Goal: Transaction & Acquisition: Purchase product/service

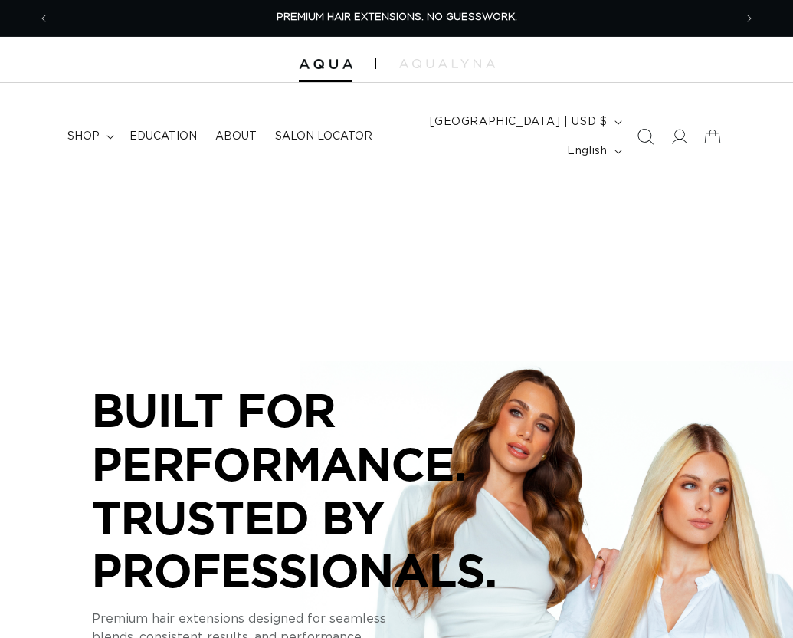
click at [644, 129] on icon "Search" at bounding box center [645, 137] width 16 height 16
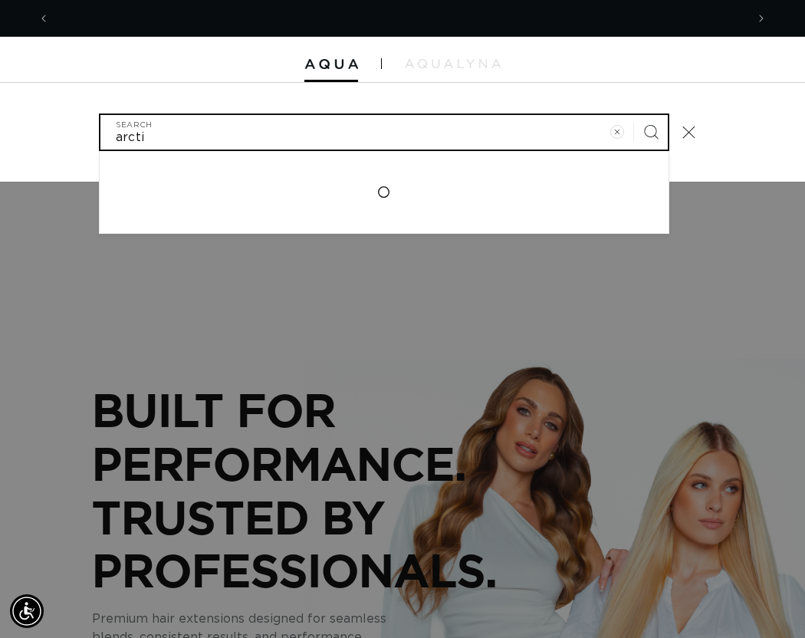
scroll to position [0, 696]
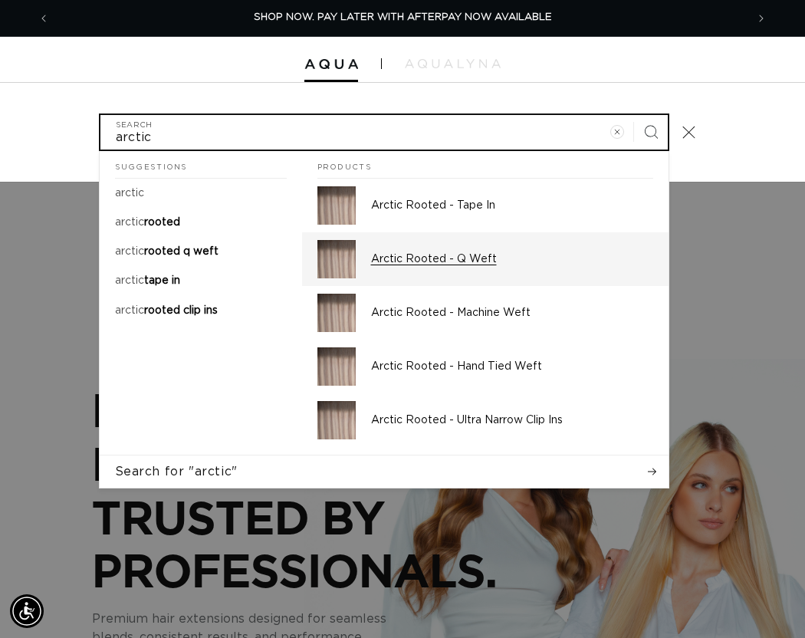
type input "arctic"
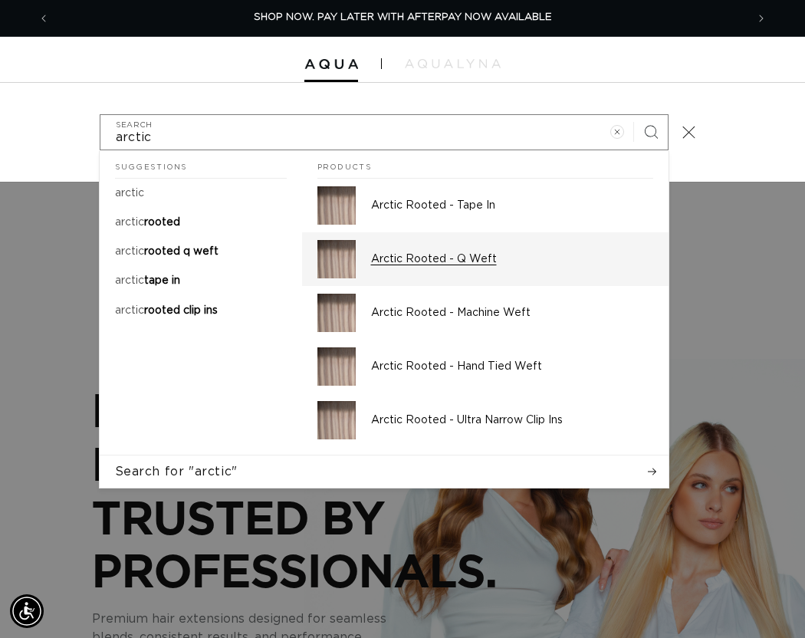
click at [477, 261] on p "Arctic Rooted - Q Weft" at bounding box center [512, 259] width 282 height 14
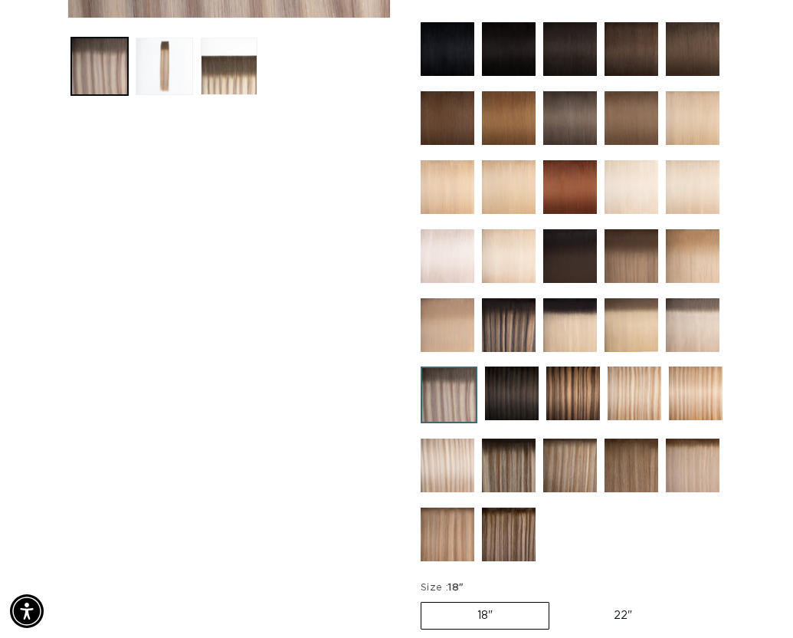
scroll to position [843, 0]
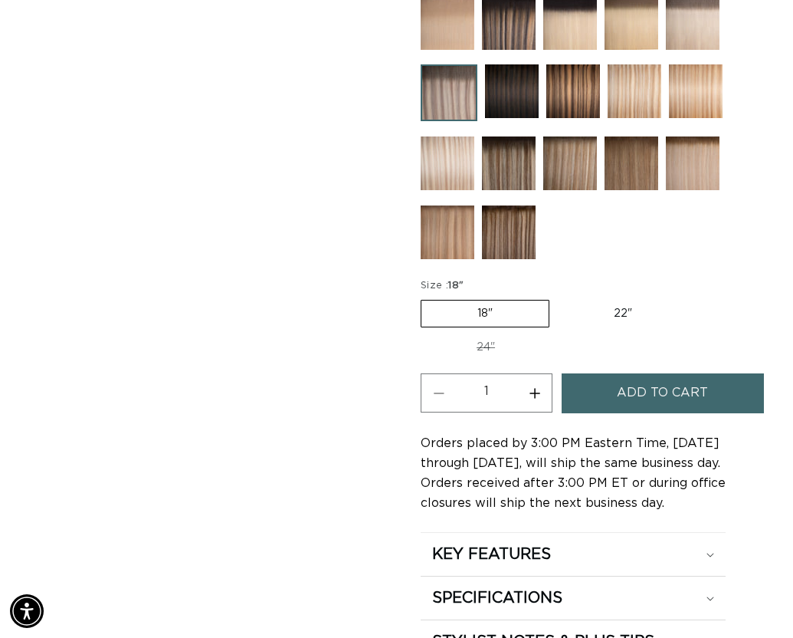
click at [510, 312] on label "18" Variant sold out or unavailable" at bounding box center [485, 314] width 129 height 28
click at [425, 297] on input "18" Variant sold out or unavailable" at bounding box center [425, 297] width 1 height 1
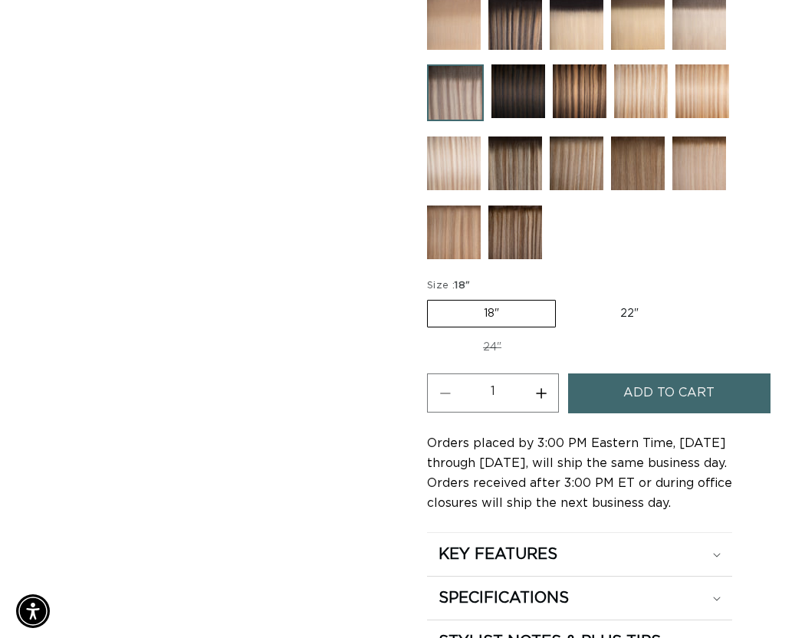
scroll to position [0, 684]
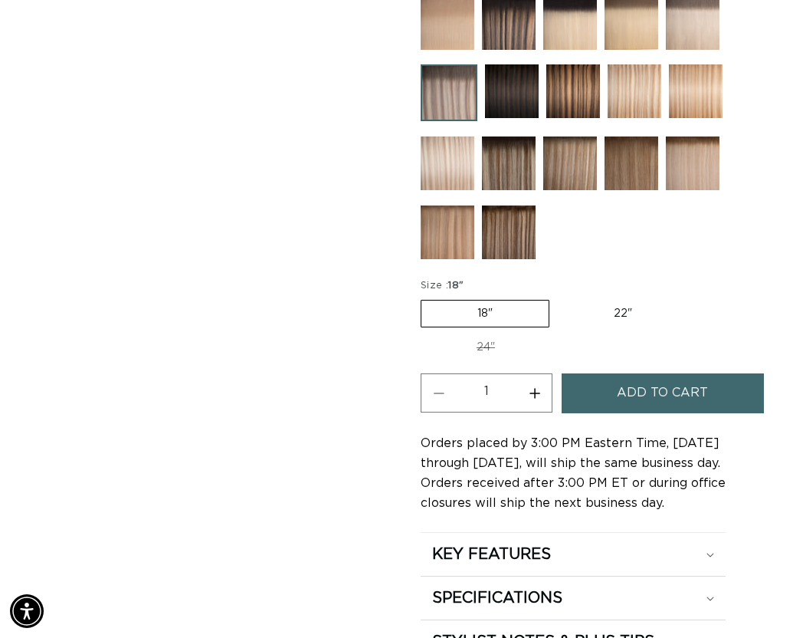
click at [528, 386] on button "Increase quantity for Arctic Rooted - Q Weft" at bounding box center [534, 392] width 34 height 39
type input "2"
click at [602, 395] on button "Add to cart" at bounding box center [663, 392] width 202 height 39
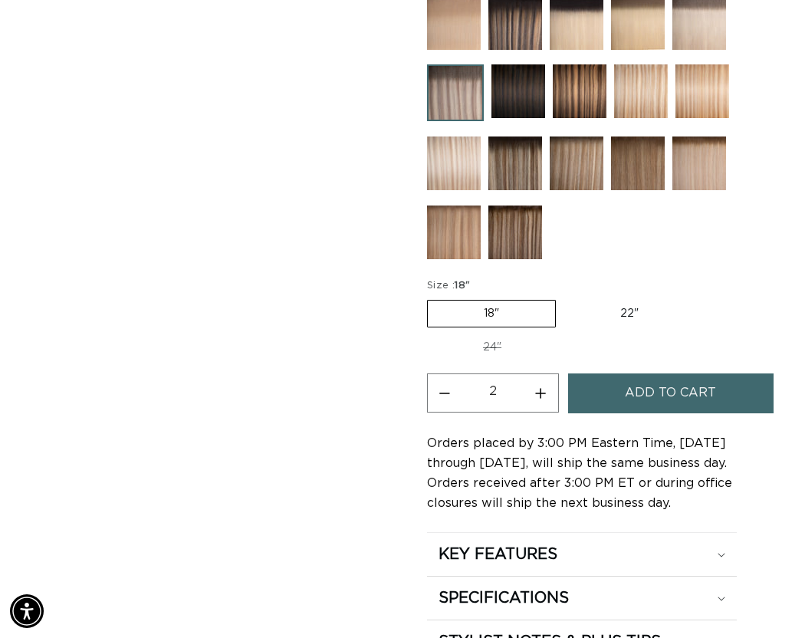
scroll to position [0, 696]
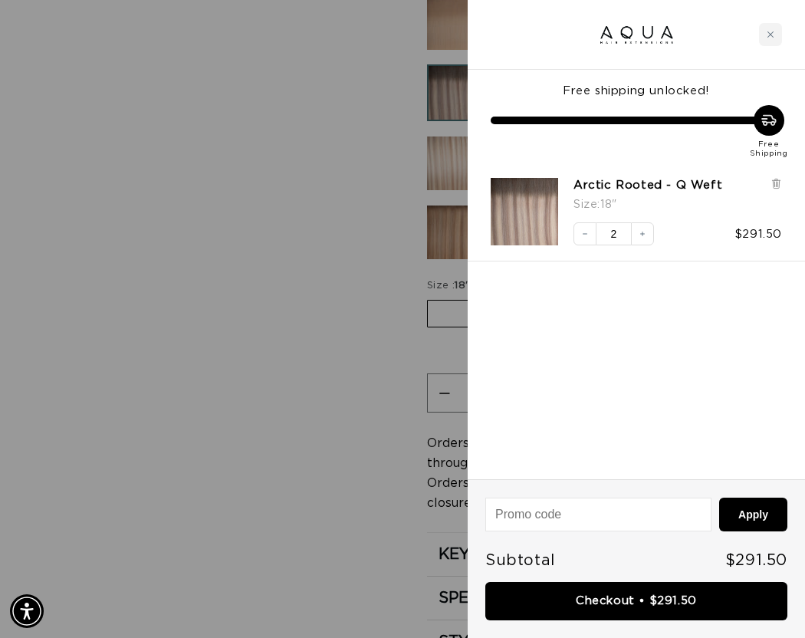
click at [264, 302] on div at bounding box center [402, 319] width 805 height 638
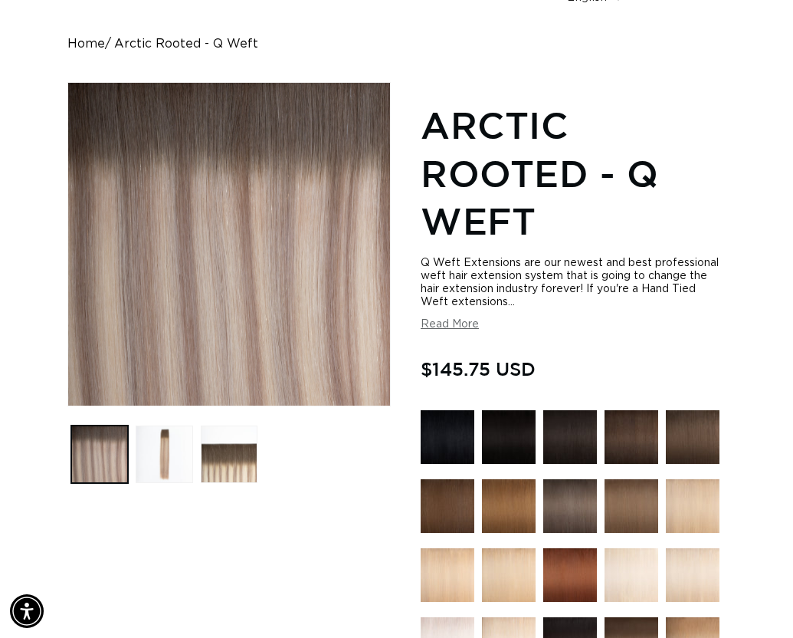
scroll to position [0, 0]
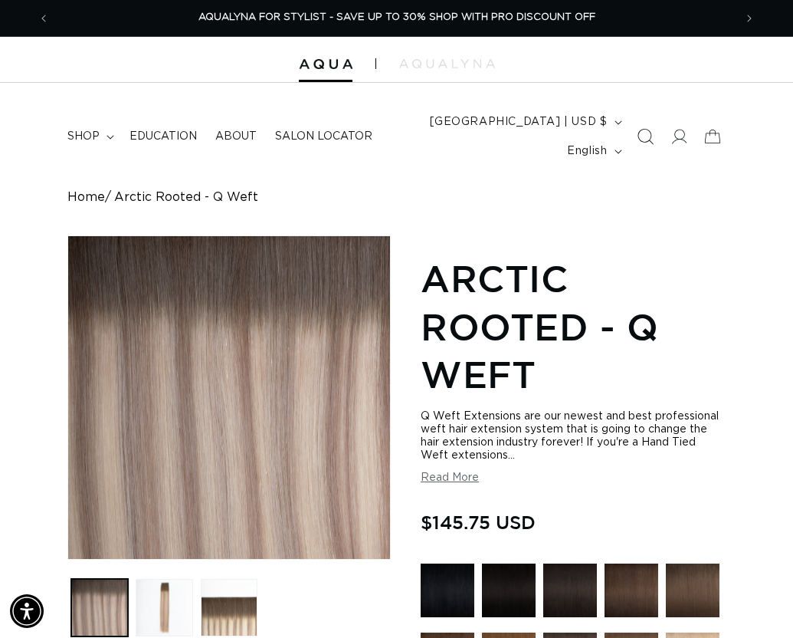
click at [639, 136] on icon "Search" at bounding box center [645, 137] width 16 height 16
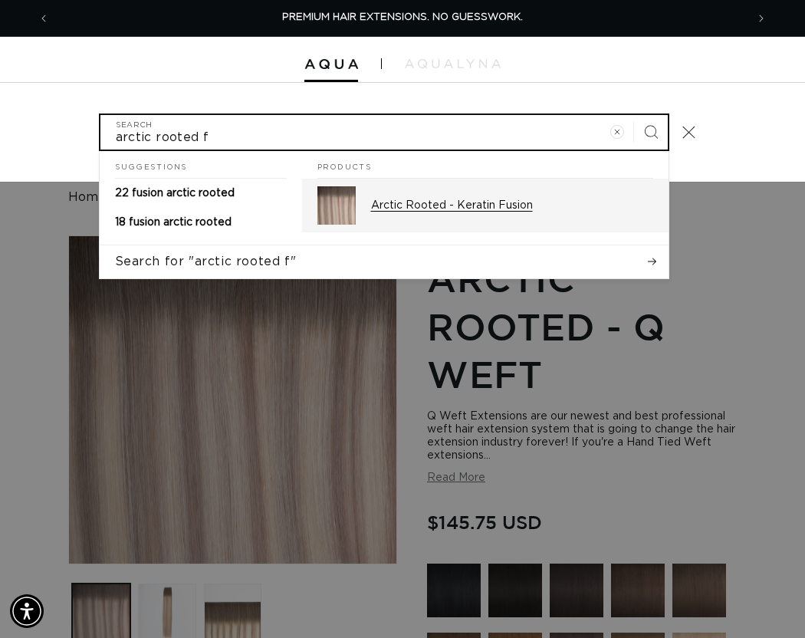
type input "arctic rooted f"
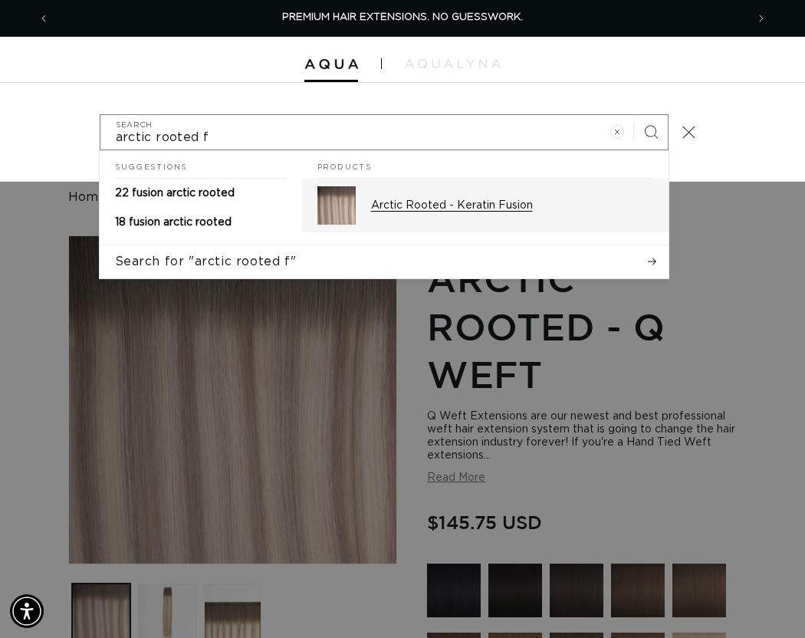
click at [389, 202] on p "Arctic Rooted - Keratin Fusion" at bounding box center [512, 205] width 282 height 14
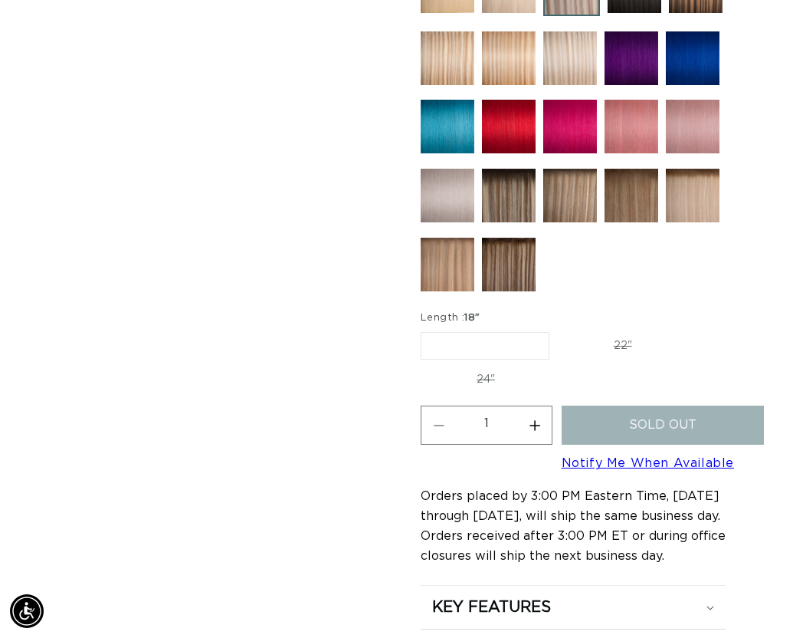
scroll to position [0, 684]
click at [470, 347] on label "18" Variant sold out or unavailable" at bounding box center [485, 346] width 129 height 28
click at [425, 330] on input "18" Variant sold out or unavailable" at bounding box center [425, 329] width 1 height 1
click at [467, 339] on label "18" Variant sold out or unavailable" at bounding box center [485, 346] width 129 height 28
click at [425, 330] on input "18" Variant sold out or unavailable" at bounding box center [425, 329] width 1 height 1
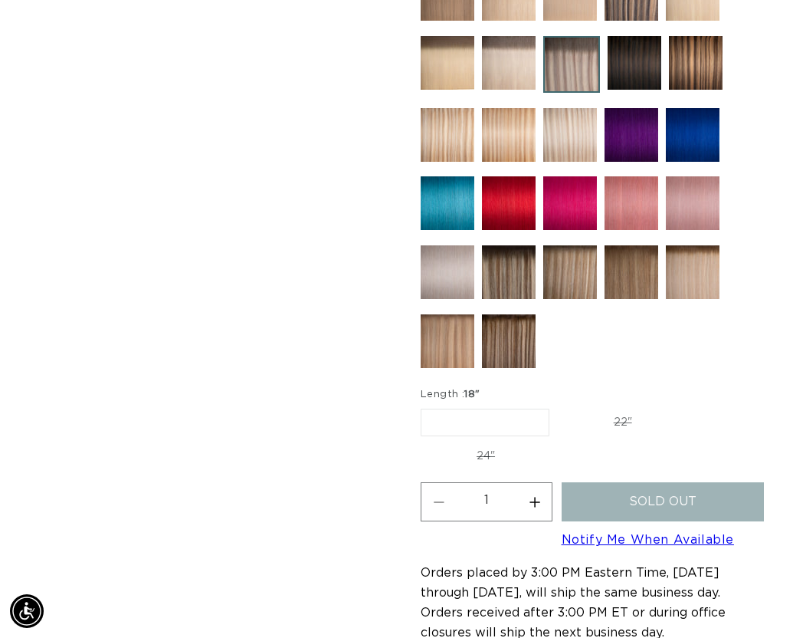
scroll to position [0, 0]
click at [441, 394] on legend "Length : 18"" at bounding box center [451, 394] width 61 height 15
click at [459, 421] on label "18" Variant sold out or unavailable" at bounding box center [485, 422] width 129 height 28
click at [425, 406] on input "18" Variant sold out or unavailable" at bounding box center [425, 405] width 1 height 1
click at [477, 453] on label "24" Variant sold out or unavailable" at bounding box center [486, 456] width 130 height 26
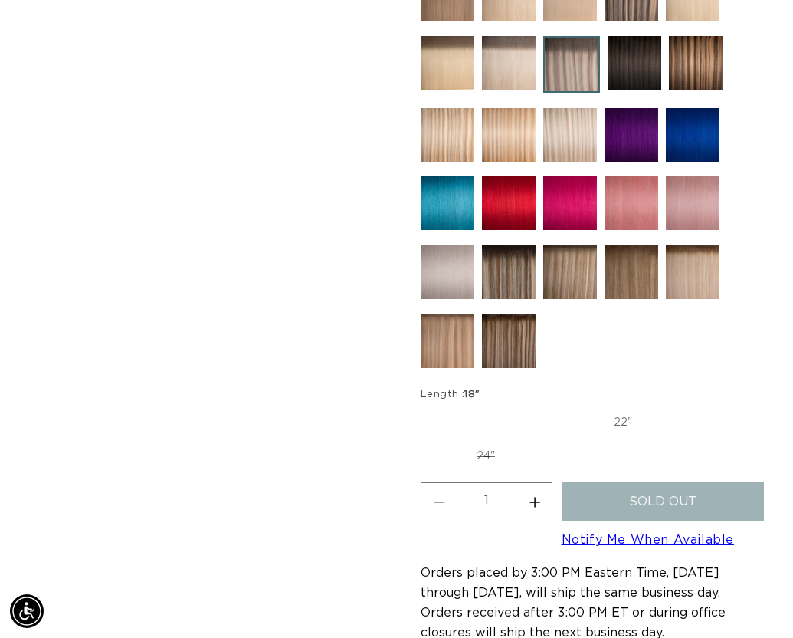
click at [696, 406] on input "24" Variant sold out or unavailable" at bounding box center [696, 405] width 1 height 1
radio input "true"
click at [598, 421] on label "22" Variant sold out or unavailable" at bounding box center [621, 421] width 130 height 26
click at [556, 406] on input "22" Variant sold out or unavailable" at bounding box center [556, 405] width 1 height 1
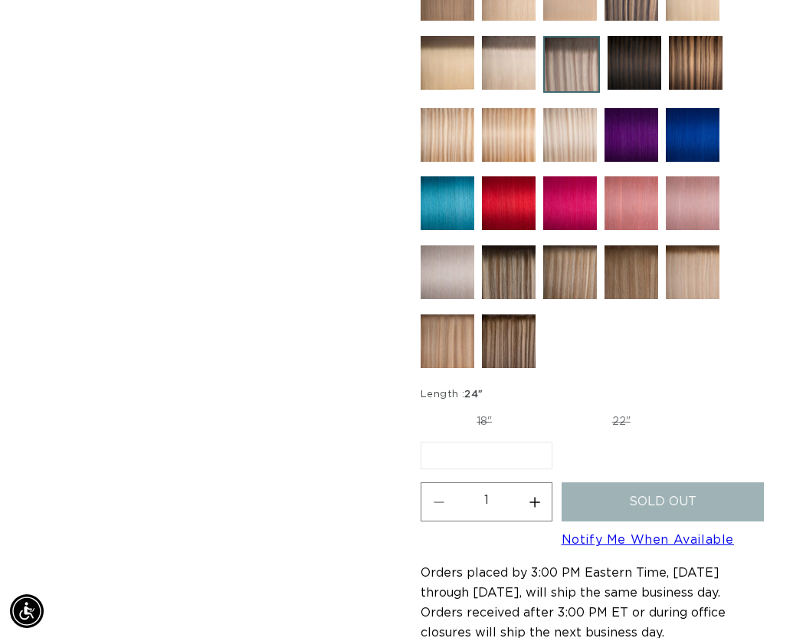
radio input "true"
click at [509, 422] on label "18" Variant sold out or unavailable" at bounding box center [484, 422] width 127 height 26
click at [425, 406] on input "18" Variant sold out or unavailable" at bounding box center [425, 405] width 1 height 1
radio input "true"
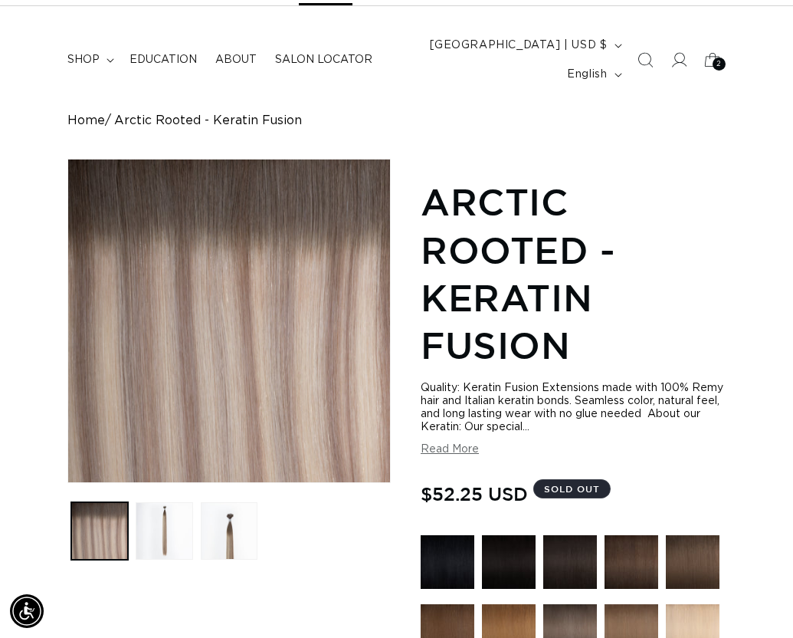
scroll to position [0, 684]
